Goal: Find specific page/section: Find specific page/section

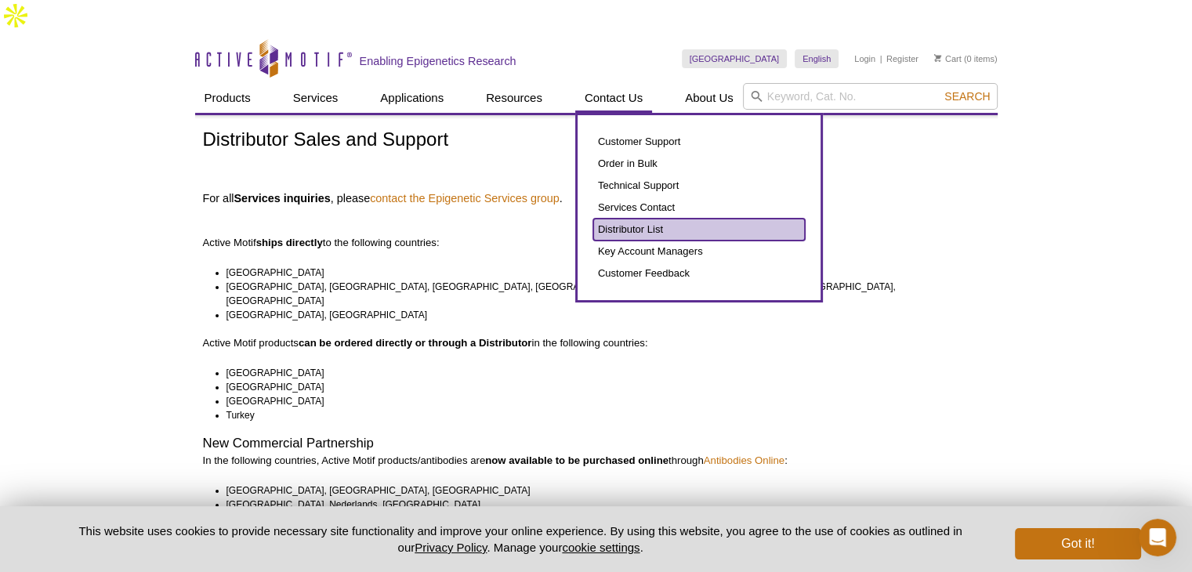
click at [615, 219] on link "Distributor List" at bounding box center [699, 230] width 212 height 22
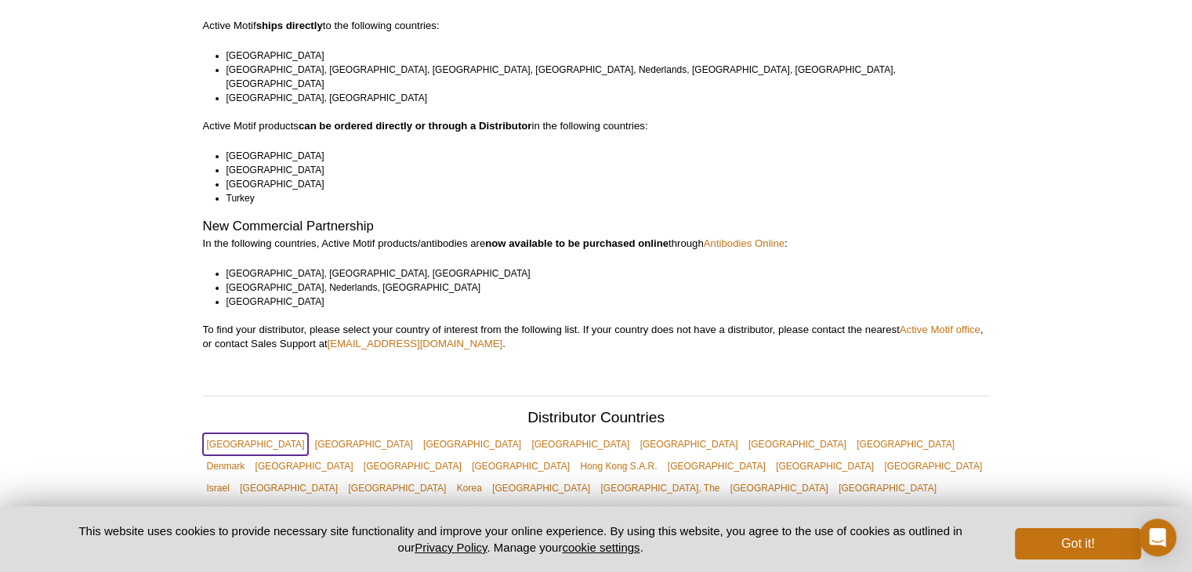
click at [228, 433] on link "[GEOGRAPHIC_DATA]" at bounding box center [256, 444] width 106 height 22
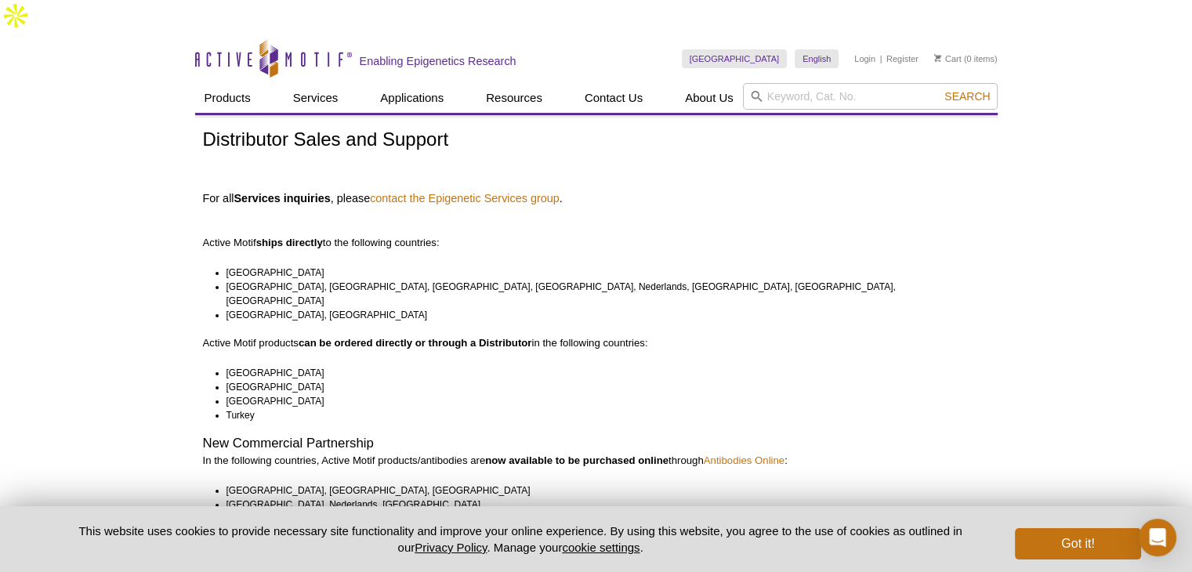
drag, startPoint x: 231, startPoint y: 53, endPoint x: 66, endPoint y: 183, distance: 209.9
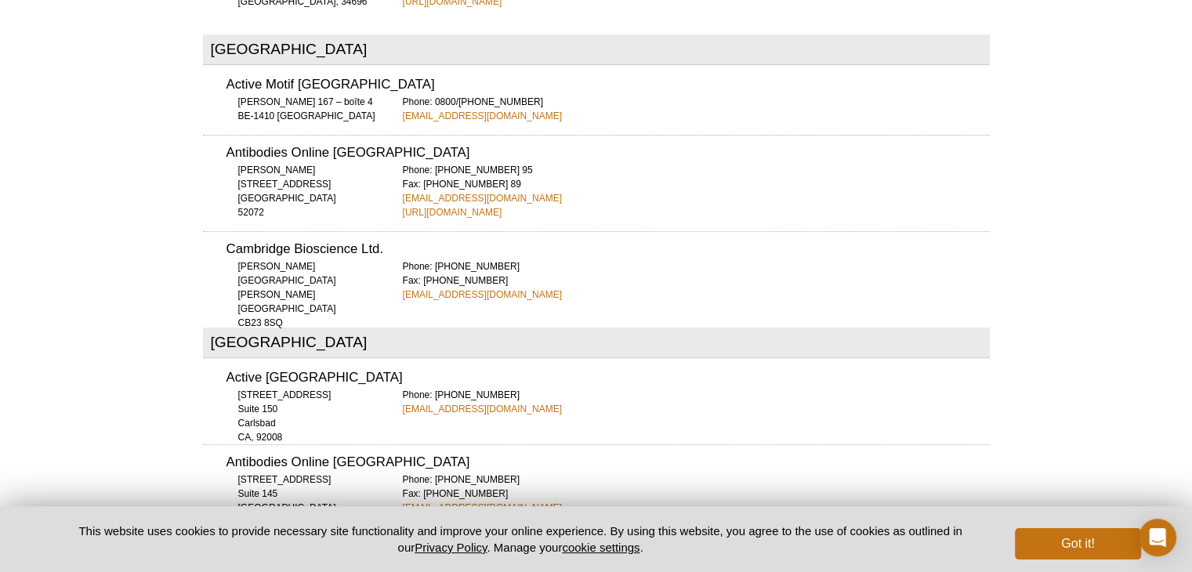
scroll to position [6470, 0]
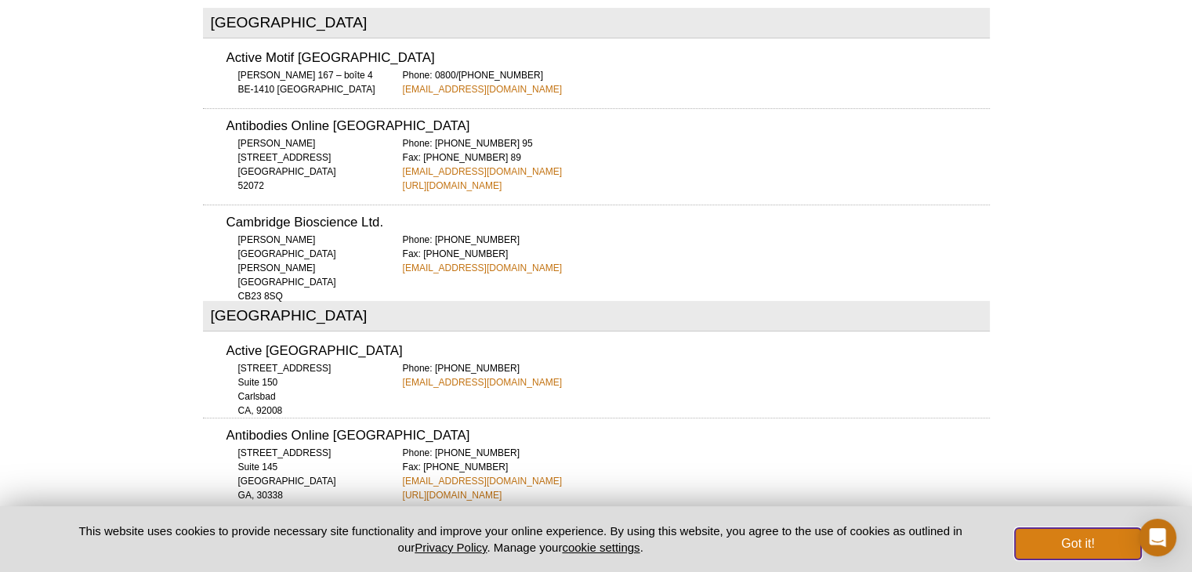
click at [1050, 549] on button "Got it!" at bounding box center [1077, 543] width 125 height 31
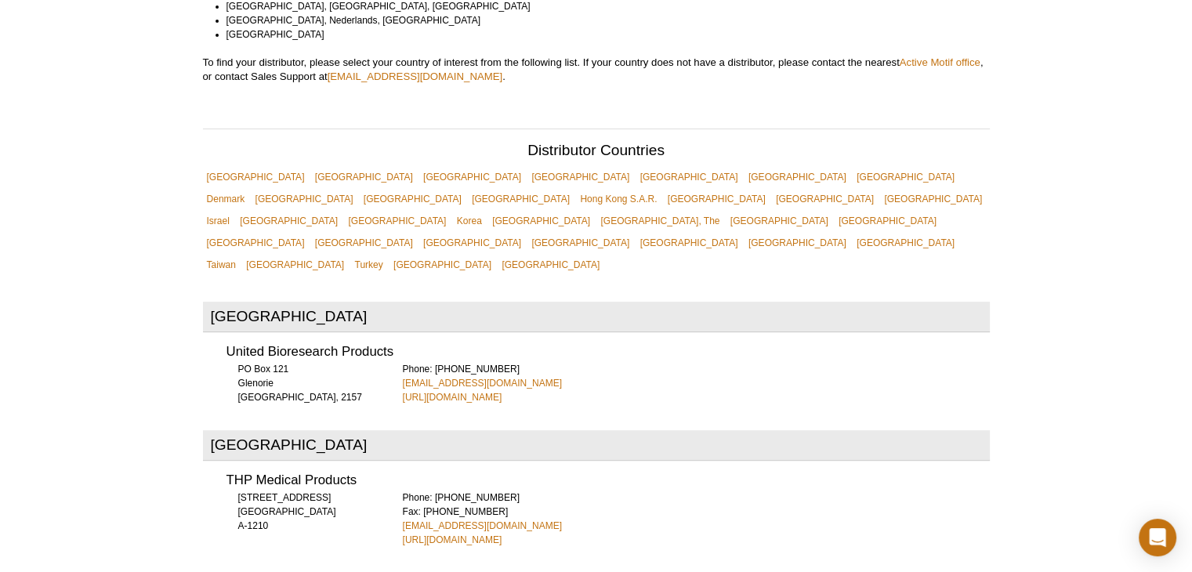
scroll to position [0, 0]
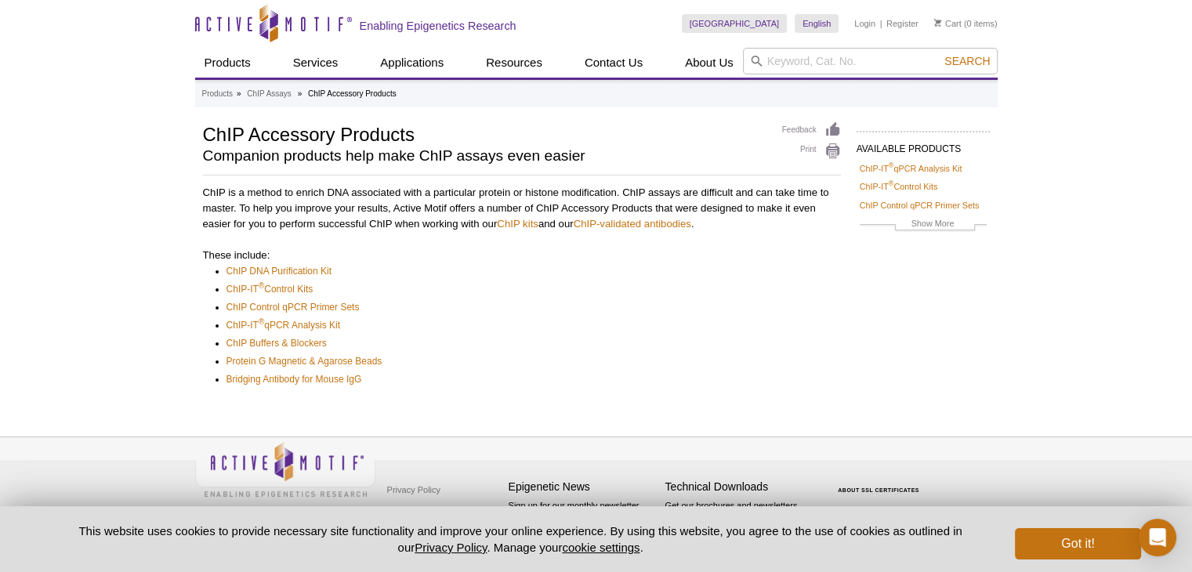
scroll to position [1, 0]
